Goal: Transaction & Acquisition: Download file/media

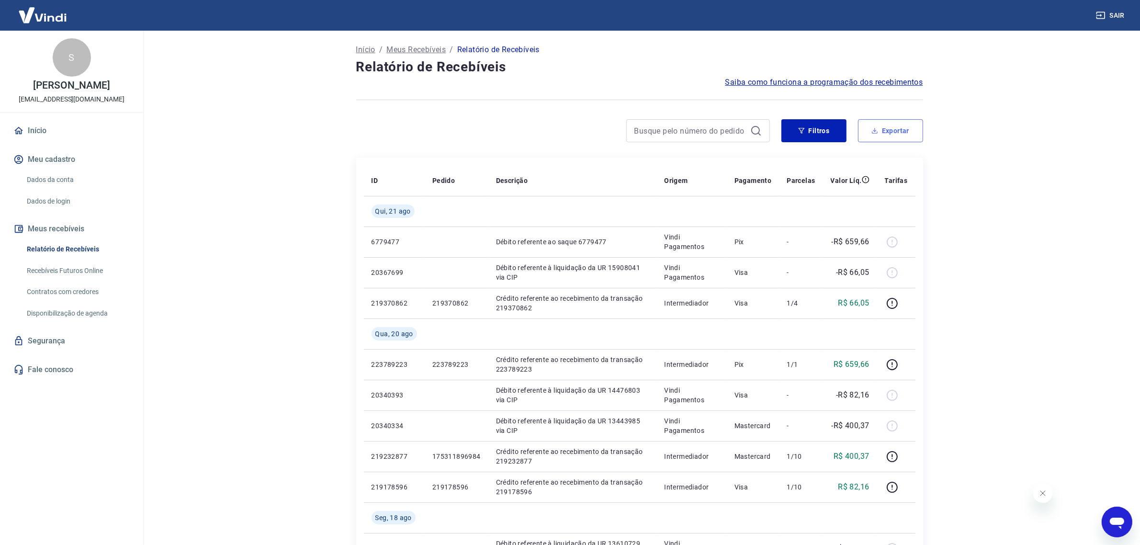
click at [887, 128] on button "Exportar" at bounding box center [890, 130] width 65 height 23
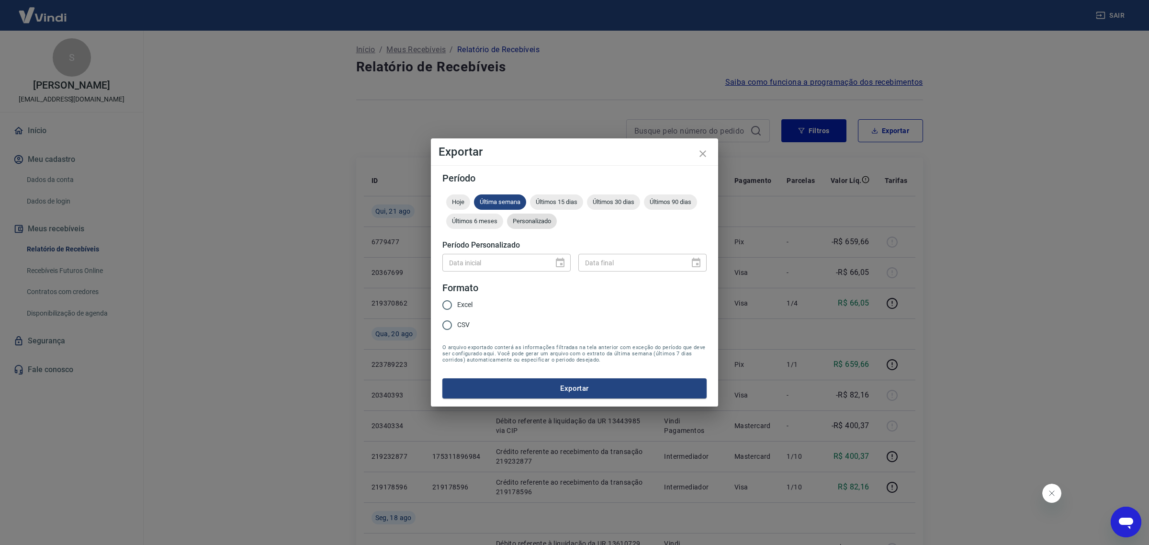
click at [525, 221] on span "Personalizado" at bounding box center [532, 220] width 50 height 7
click at [556, 262] on icon "Choose date" at bounding box center [560, 263] width 9 height 10
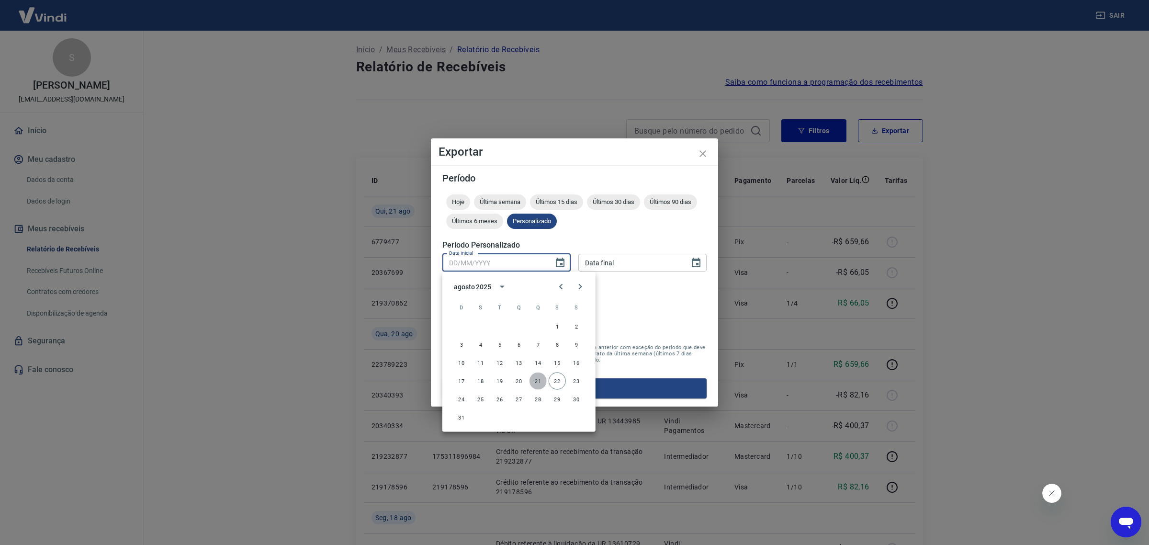
click at [541, 379] on button "21" at bounding box center [538, 381] width 17 height 17
type input "[DATE]"
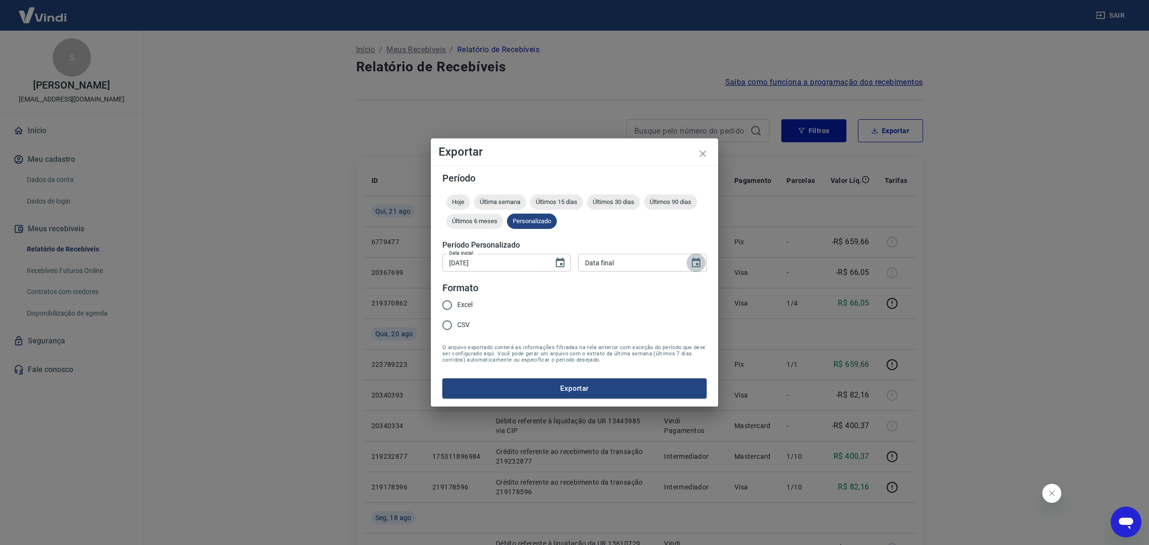
click at [700, 260] on icon "Choose date" at bounding box center [695, 262] width 11 height 11
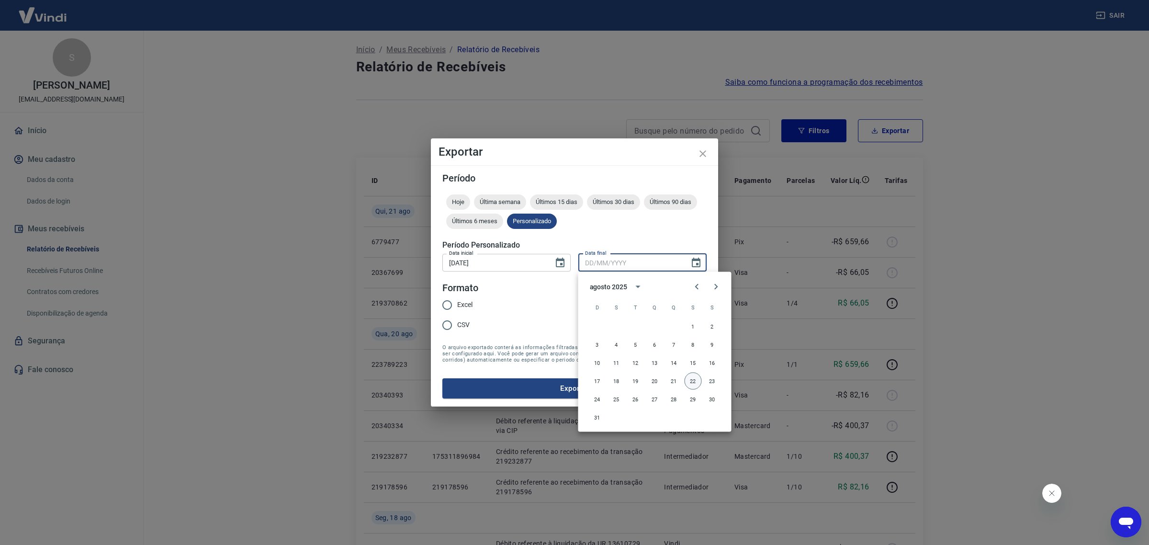
click at [697, 381] on button "22" at bounding box center [693, 381] width 17 height 17
type input "22/08/2025"
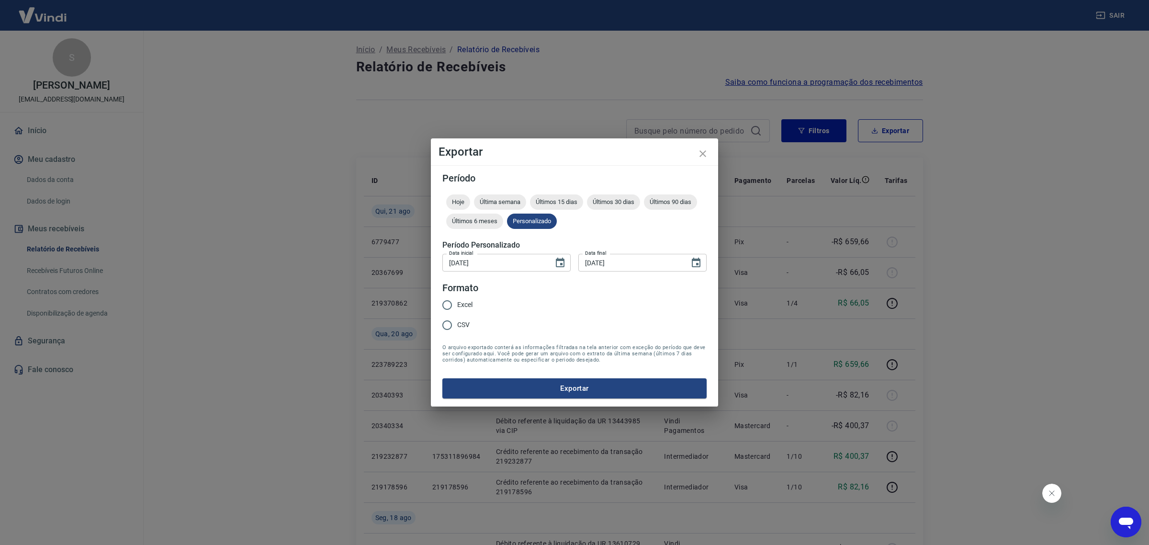
click at [473, 302] on div "Excel CSV" at bounding box center [461, 316] width 38 height 42
click at [468, 304] on span "Excel" at bounding box center [464, 305] width 15 height 10
click at [457, 304] on input "Excel" at bounding box center [447, 305] width 20 height 20
radio input "true"
click at [559, 383] on button "Exportar" at bounding box center [574, 388] width 264 height 20
